Goal: Use online tool/utility: Use online tool/utility

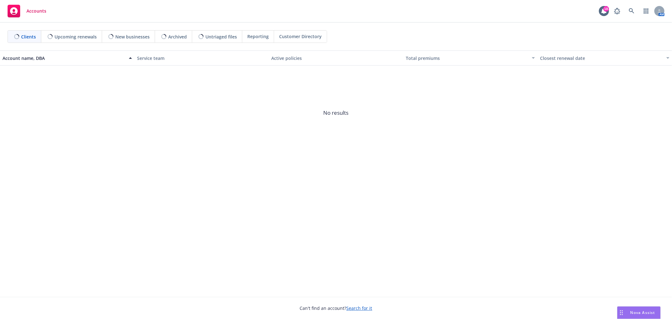
click at [639, 309] on div "Nova Assist" at bounding box center [639, 313] width 43 height 12
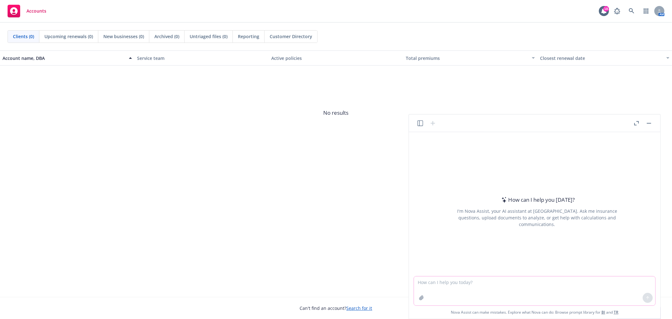
click at [488, 283] on textarea at bounding box center [534, 290] width 241 height 29
type textarea "Draft an email to an employee explaining that their enrollment wasn't processed…"
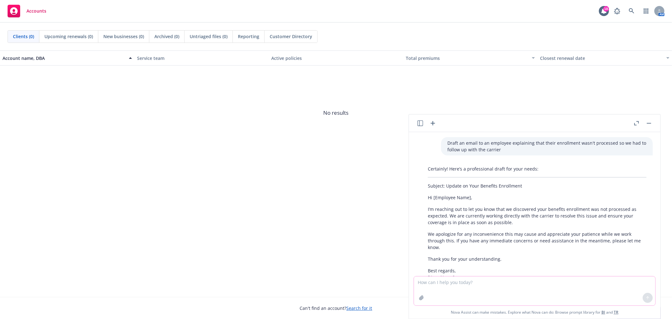
scroll to position [35, 0]
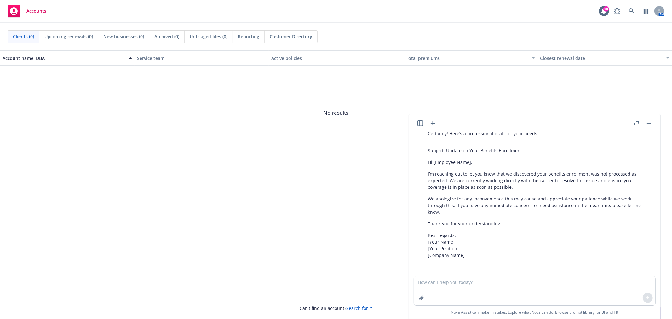
click at [646, 122] on button "button" at bounding box center [650, 123] width 8 height 8
